Goal: Information Seeking & Learning: Learn about a topic

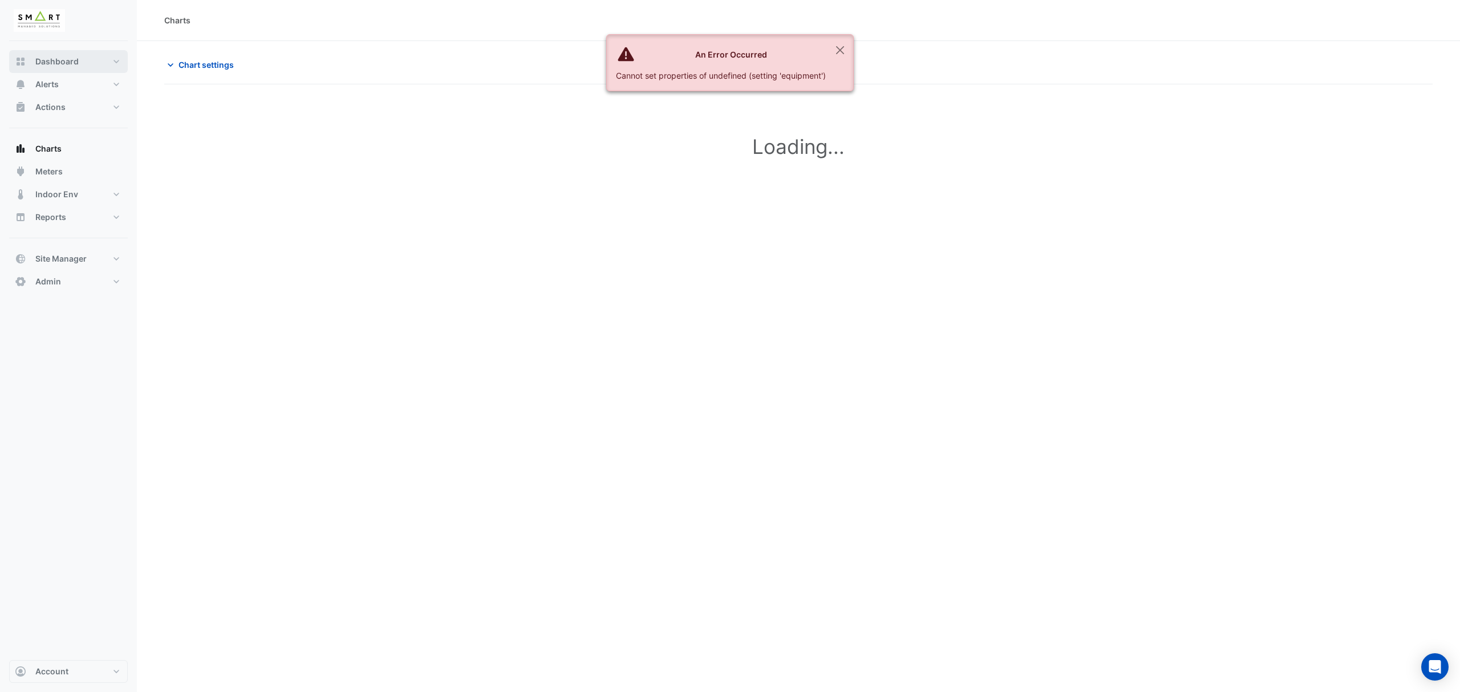
click at [57, 63] on span "Dashboard" at bounding box center [56, 61] width 43 height 11
select select "***"
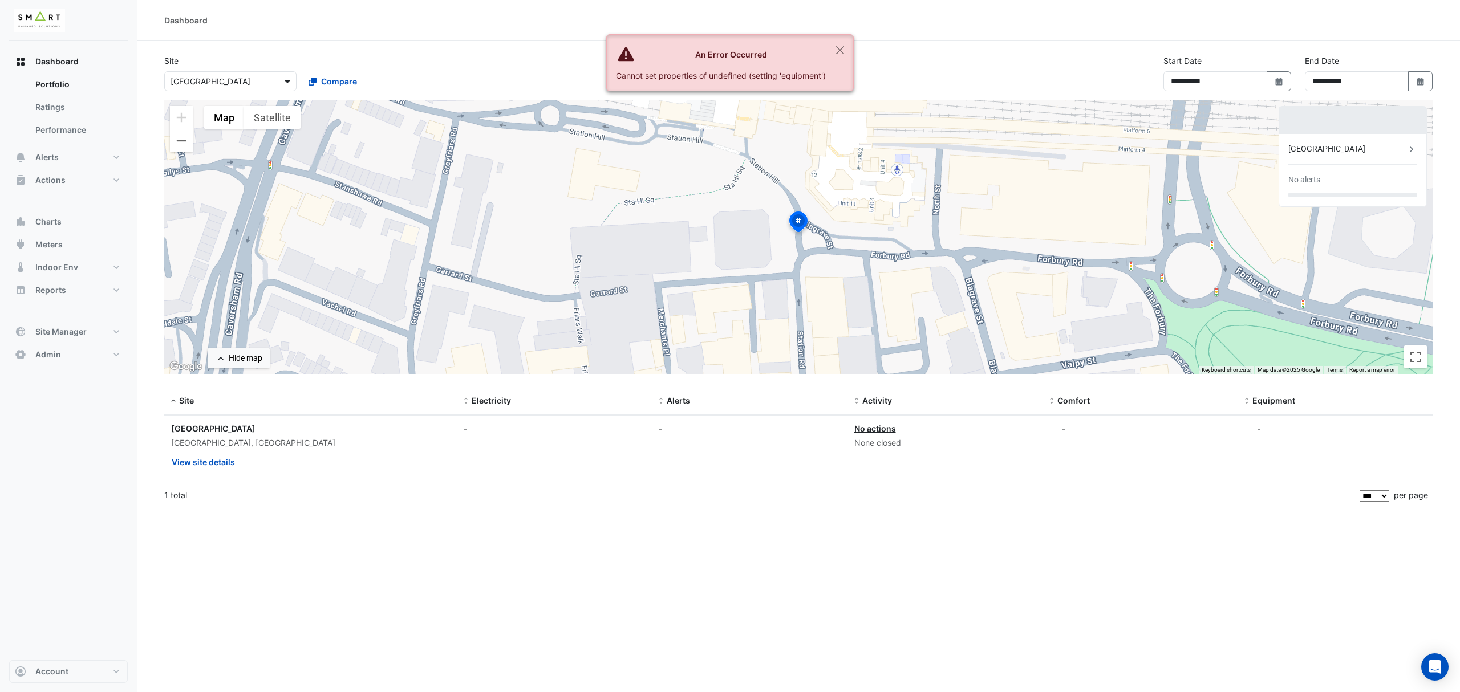
click at [282, 83] on span at bounding box center [289, 81] width 14 height 12
click at [226, 139] on span "The [PERSON_NAME][GEOGRAPHIC_DATA]" at bounding box center [254, 139] width 161 height 10
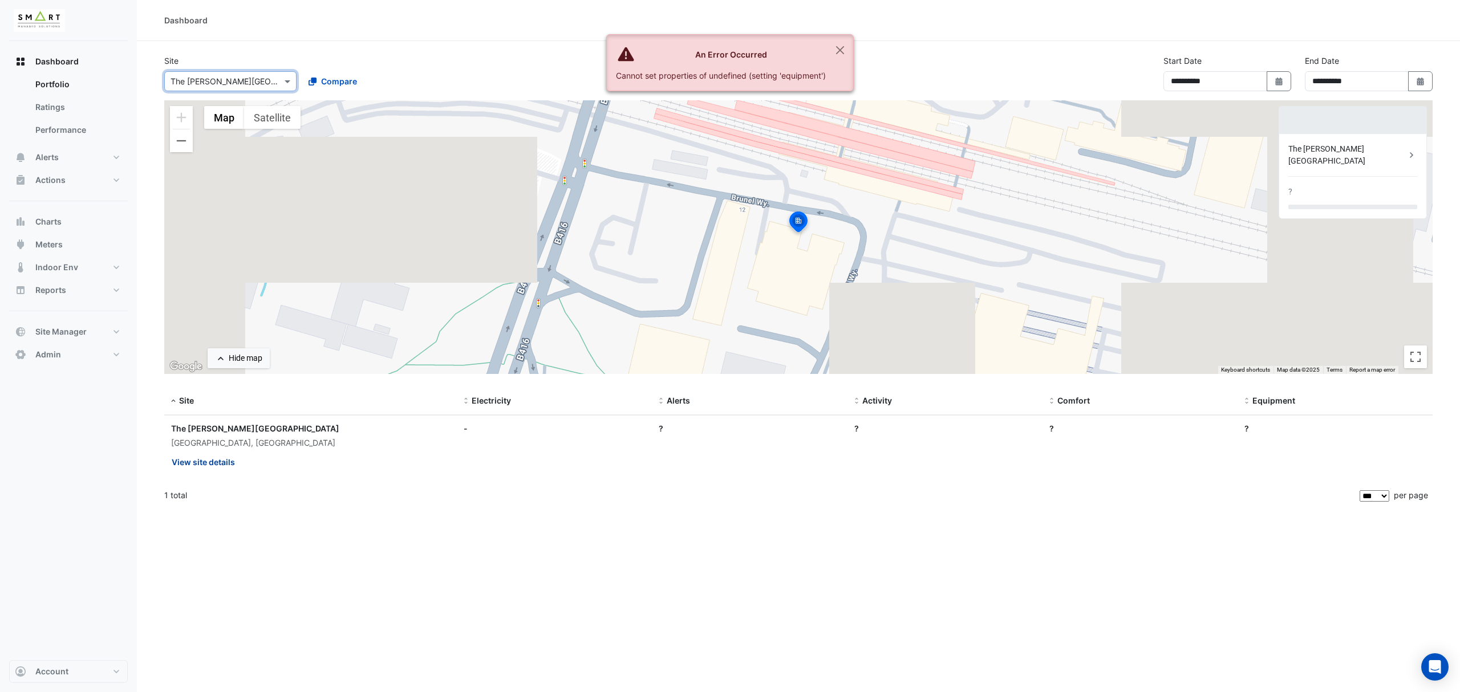
click at [204, 458] on button "View site details" at bounding box center [203, 462] width 64 height 20
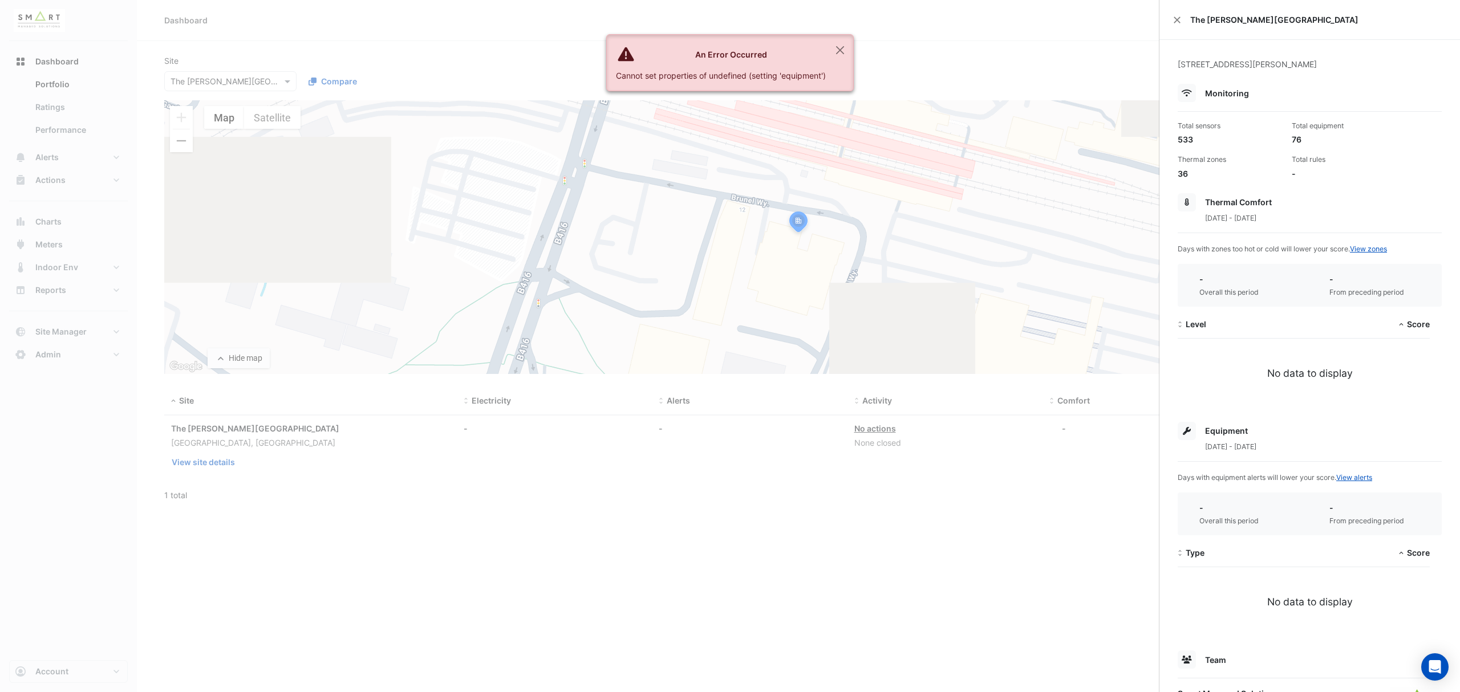
click at [270, 81] on ngb-offcanvas-backdrop at bounding box center [730, 346] width 1460 height 692
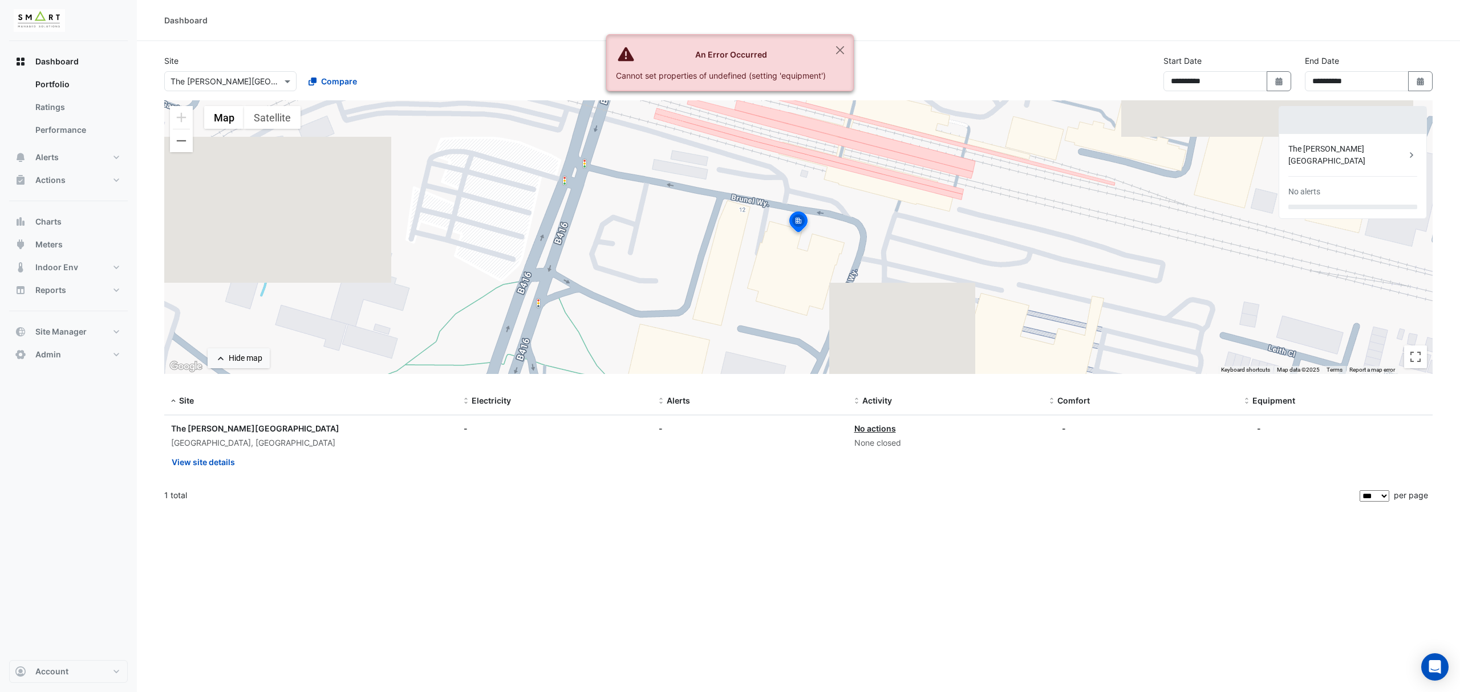
click at [270, 81] on div at bounding box center [230, 81] width 131 height 13
click at [217, 103] on span "[STREET_ADDRESS]" at bounding box center [211, 106] width 75 height 10
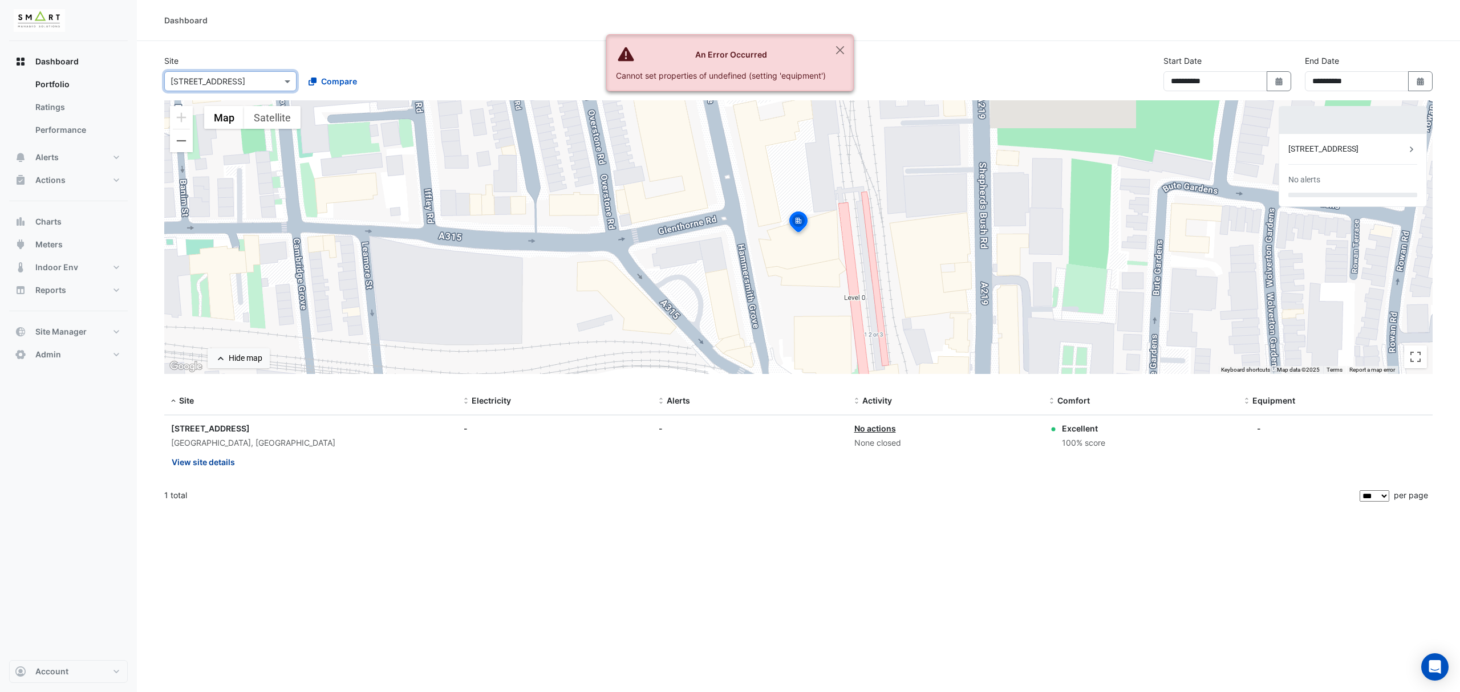
click at [208, 461] on button "View site details" at bounding box center [203, 462] width 64 height 20
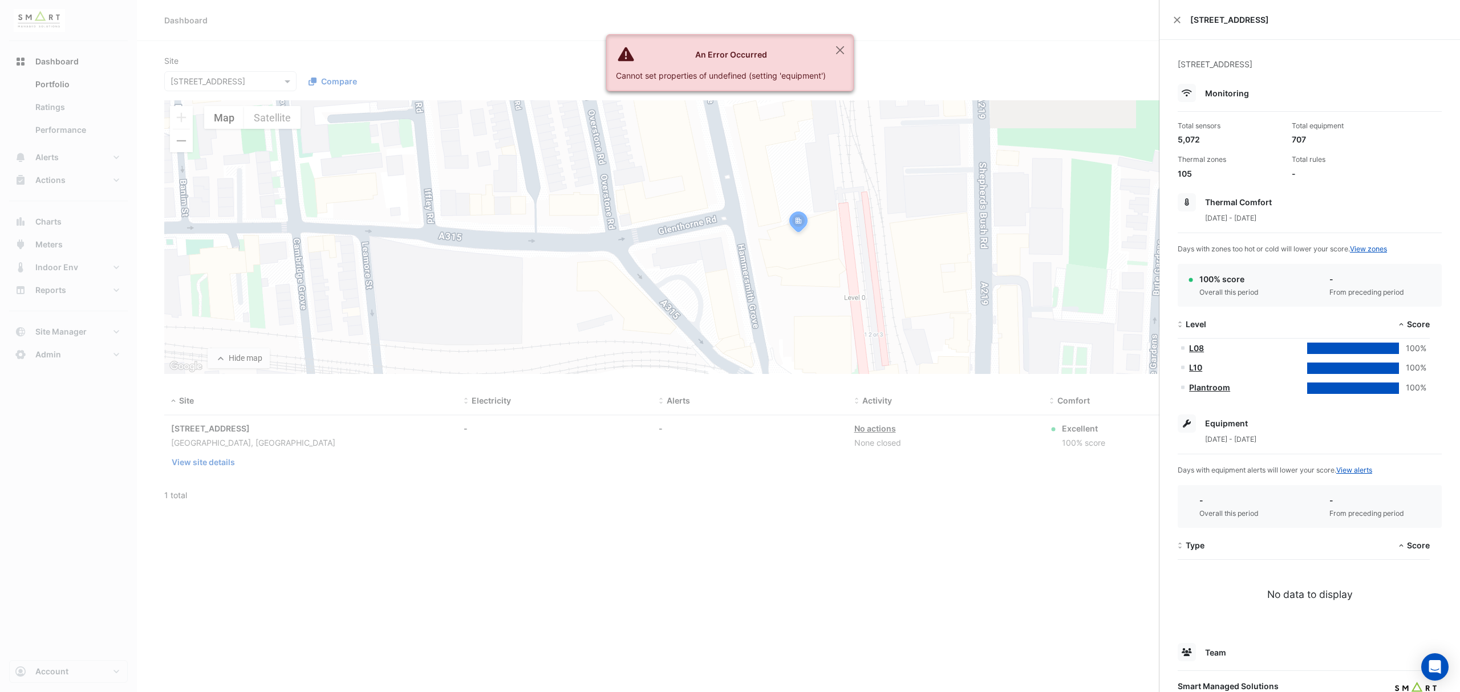
click at [1041, 598] on ngb-offcanvas-backdrop at bounding box center [730, 346] width 1460 height 692
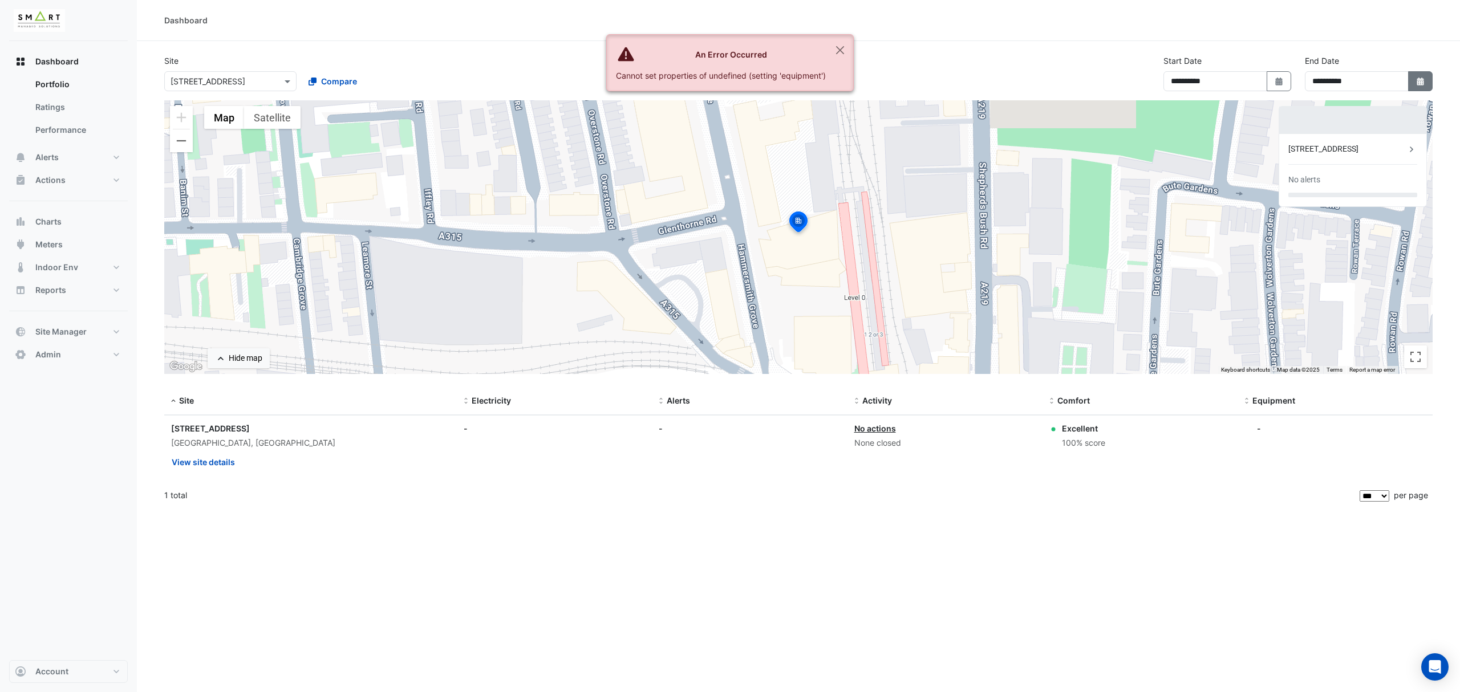
click at [1419, 78] on icon "Select Date" at bounding box center [1420, 82] width 10 height 8
click at [1413, 103] on span "Next month" at bounding box center [1410, 104] width 9 height 9
select select "*"
click at [1379, 176] on div "15" at bounding box center [1374, 178] width 18 height 18
type input "**********"
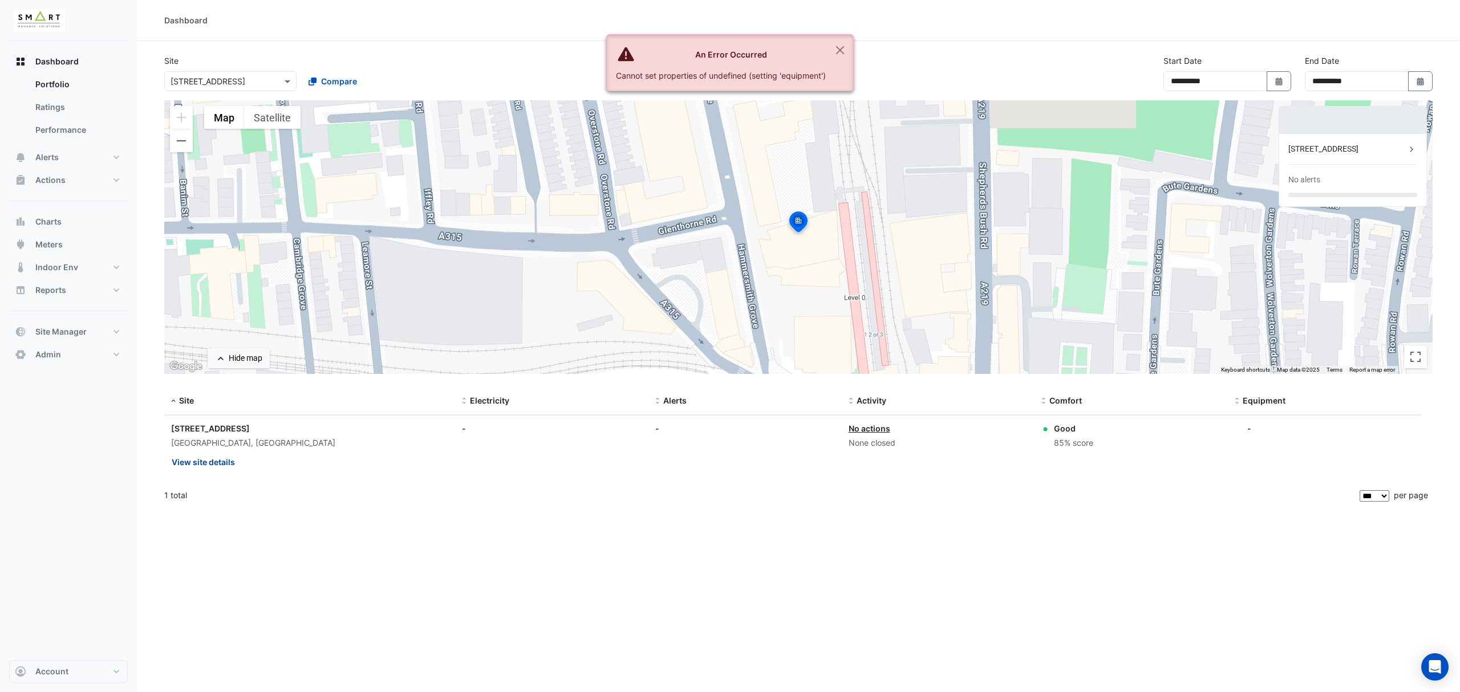
click at [233, 465] on button "View site details" at bounding box center [203, 462] width 64 height 20
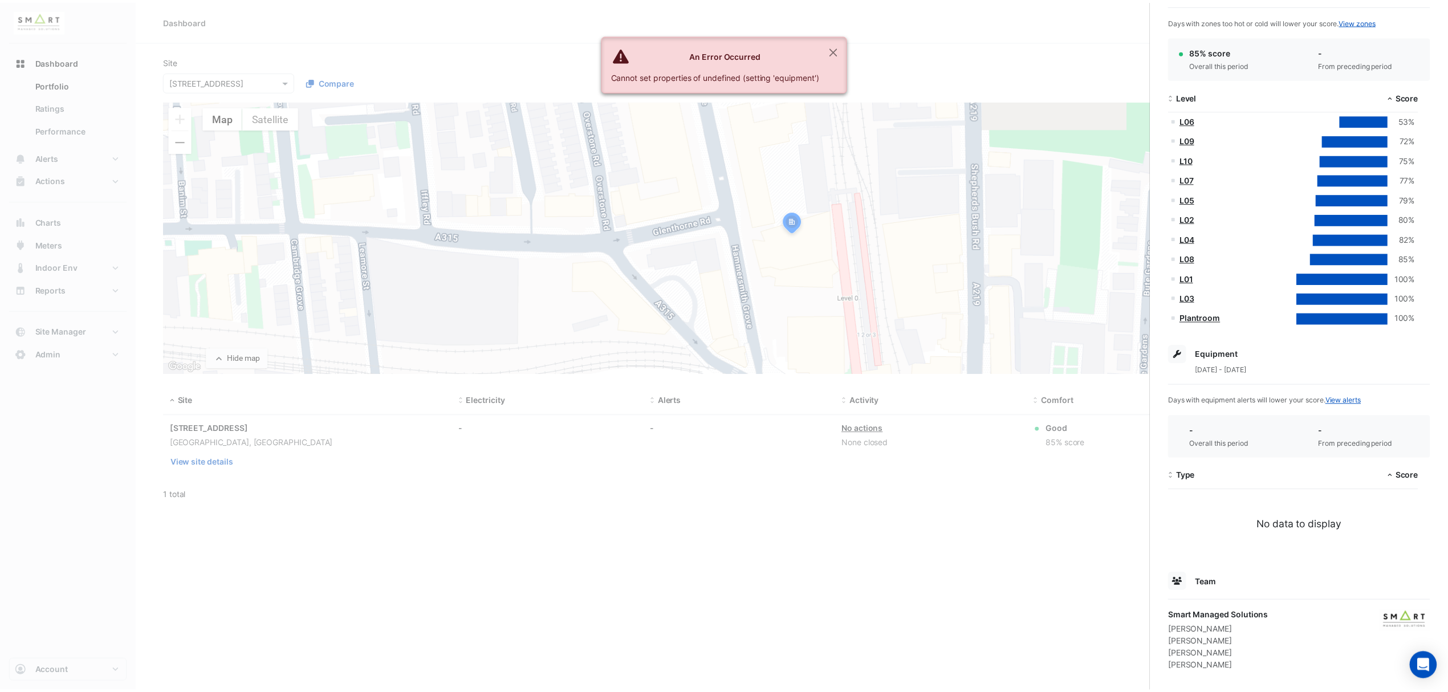
scroll to position [242, 0]
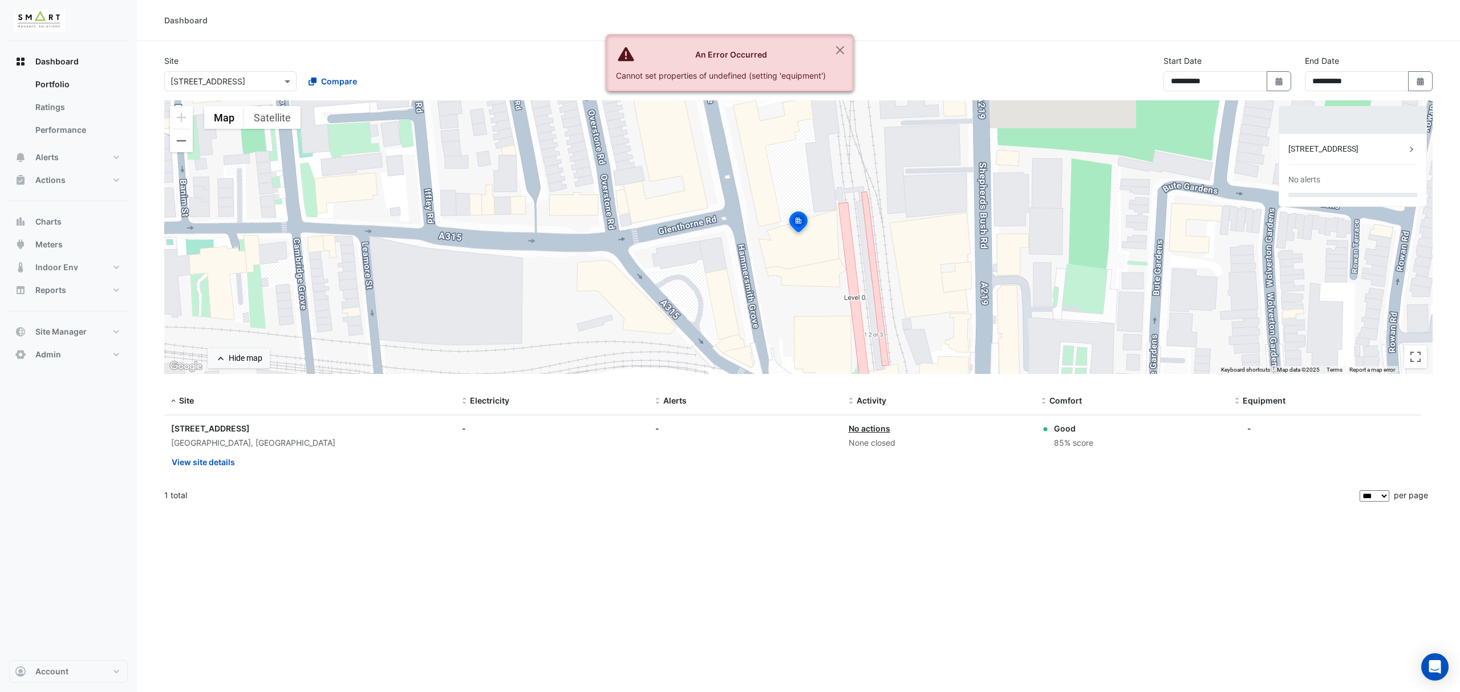
click at [107, 229] on ngb-offcanvas-backdrop at bounding box center [730, 346] width 1460 height 692
click at [59, 220] on span "Charts" at bounding box center [48, 221] width 26 height 11
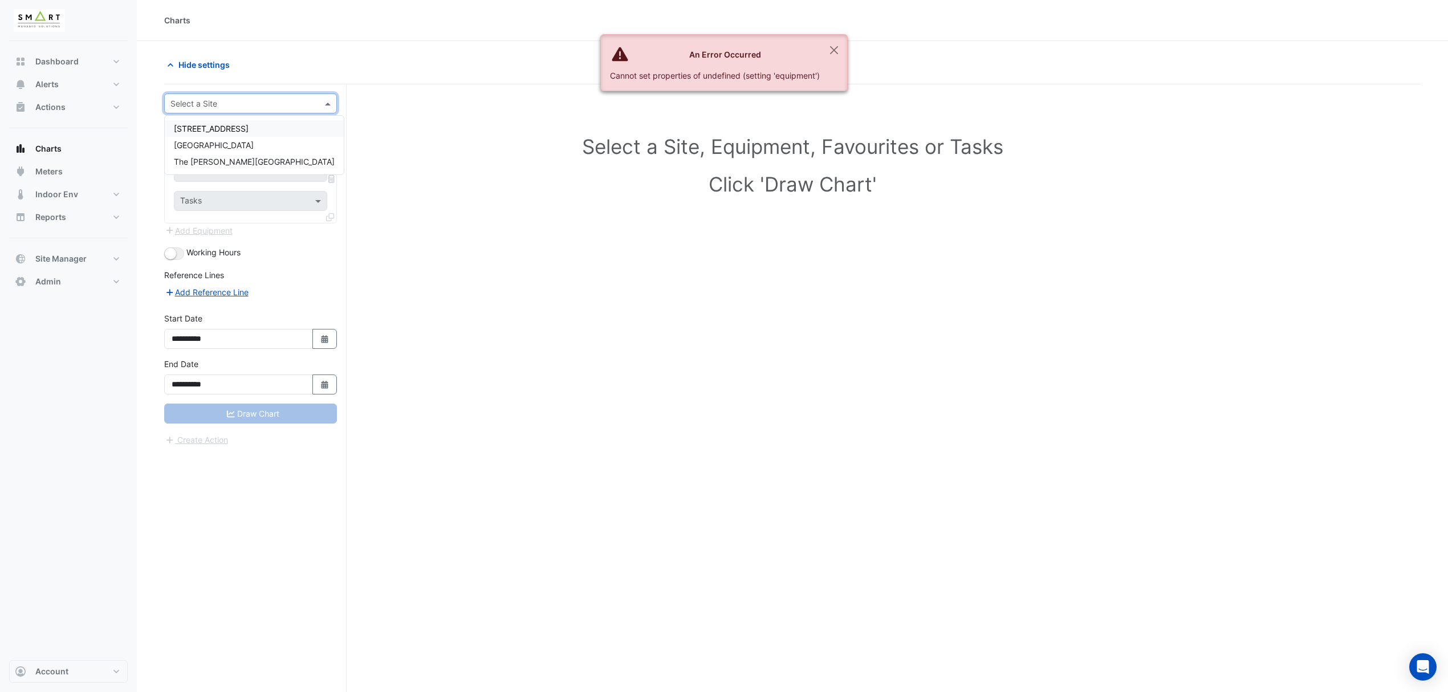
click at [211, 108] on input "text" at bounding box center [238, 104] width 137 height 12
click at [197, 128] on span "[STREET_ADDRESS]" at bounding box center [211, 129] width 75 height 10
click at [209, 130] on div "Equipment" at bounding box center [250, 138] width 153 height 20
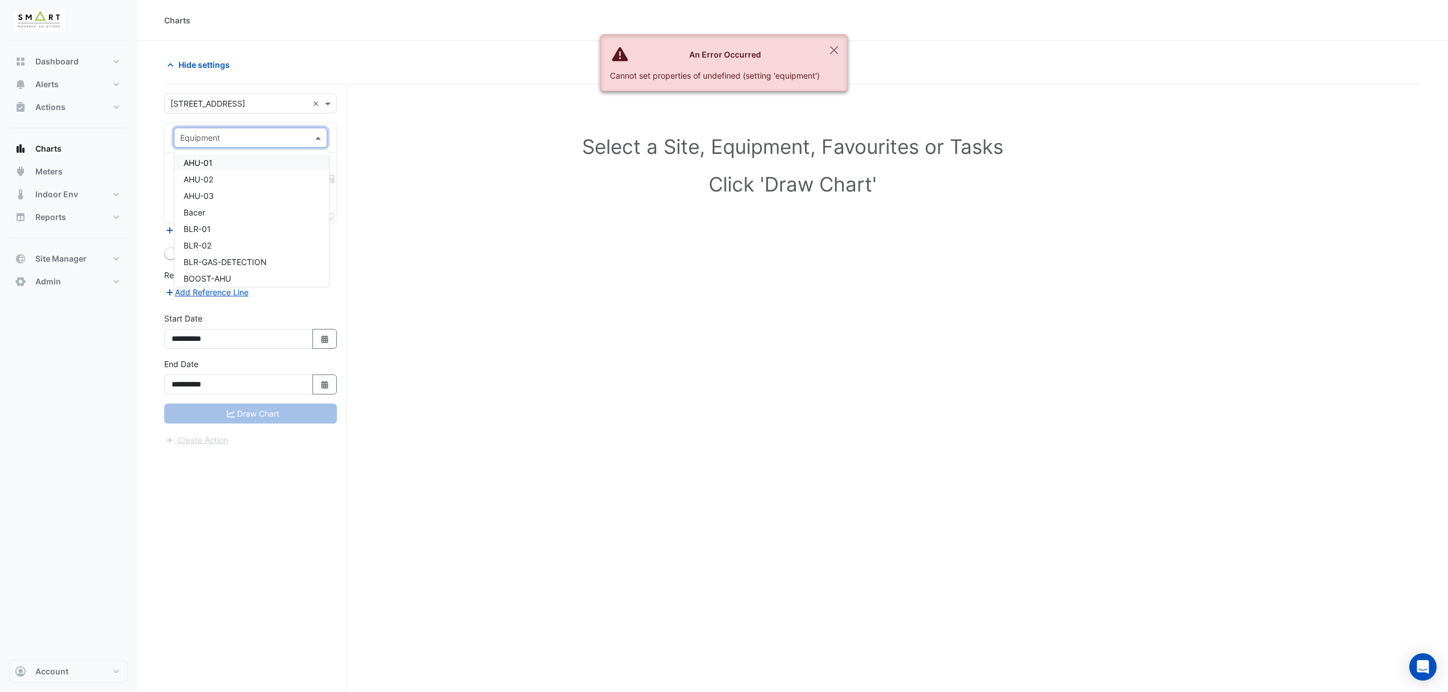
click at [208, 158] on span "AHU-01" at bounding box center [198, 163] width 29 height 10
click at [217, 168] on input "text" at bounding box center [237, 173] width 115 height 12
type input "*"
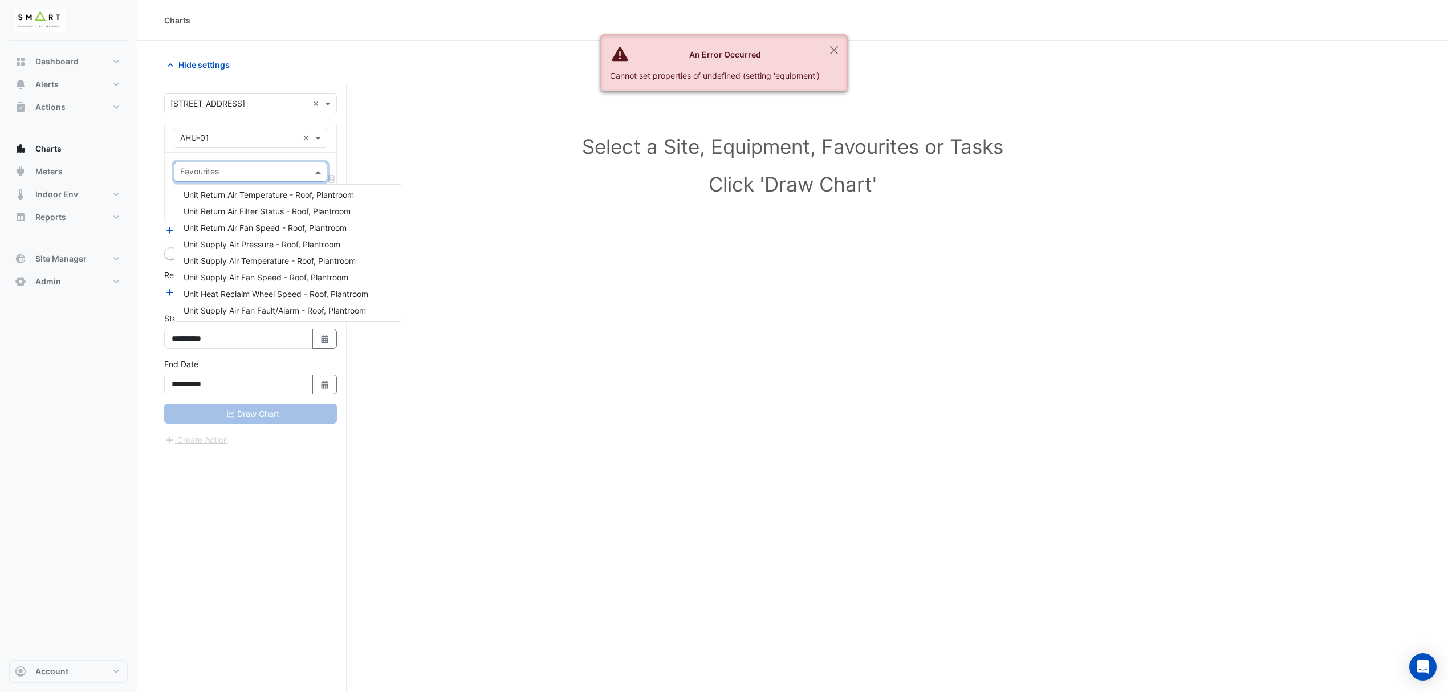
scroll to position [220, 0]
